Goal: Find specific page/section: Find specific page/section

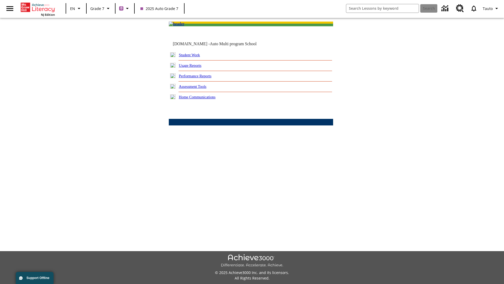
click at [193, 57] on link "Student Work" at bounding box center [189, 55] width 21 height 4
